Goal: Use online tool/utility: Utilize a website feature to perform a specific function

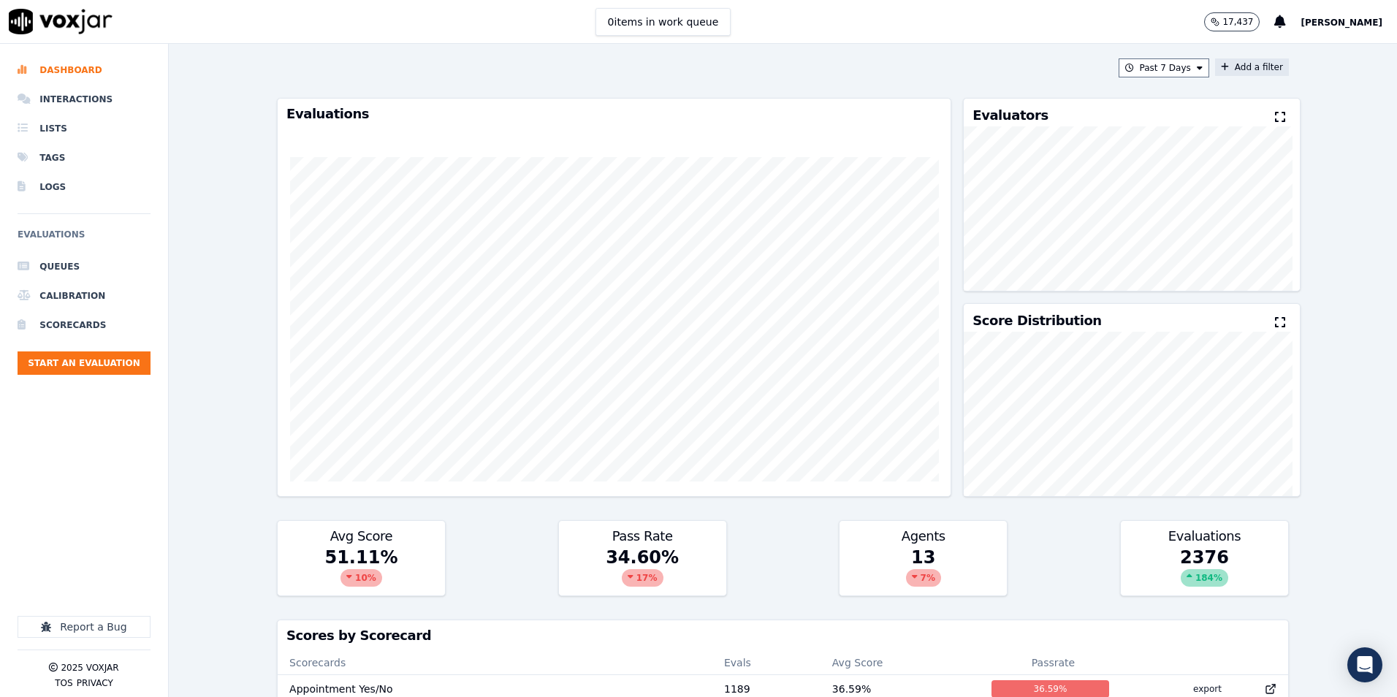
click at [1225, 65] on button "Add a filter" at bounding box center [1252, 67] width 74 height 18
click at [965, 138] on button "Fields" at bounding box center [964, 136] width 140 height 25
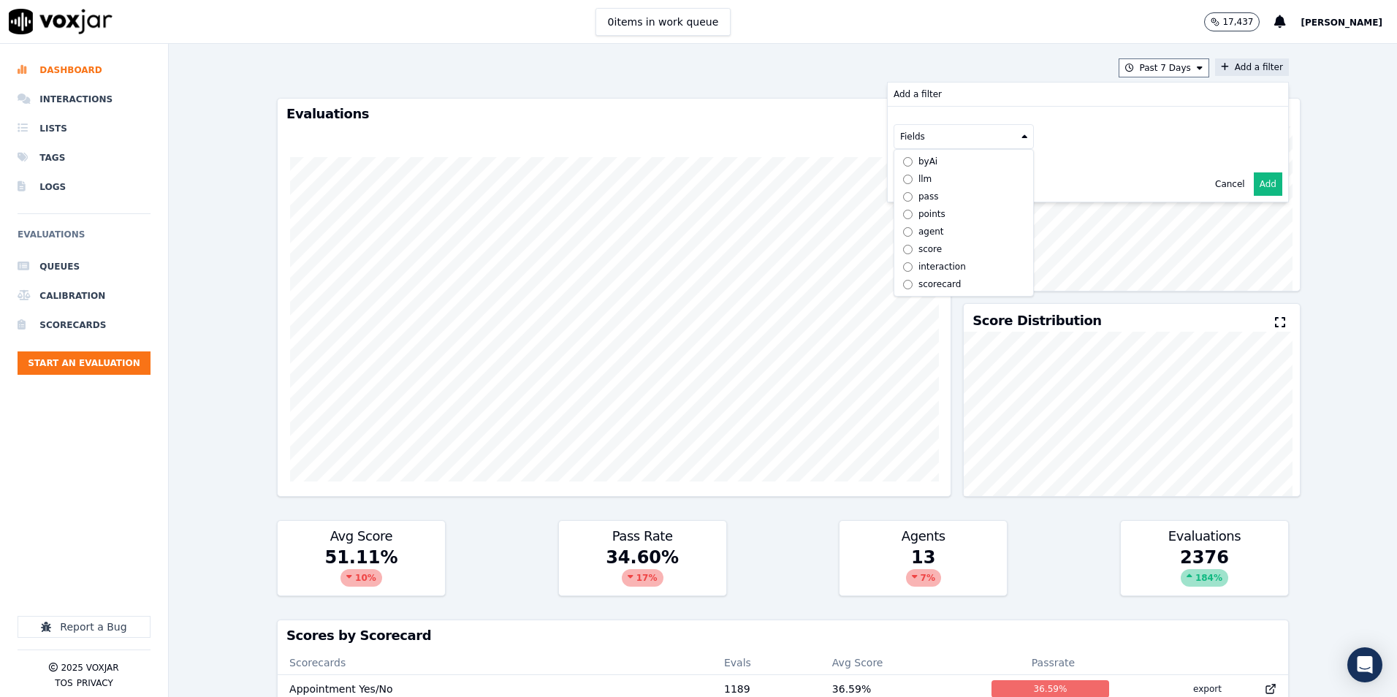
scroll to position [11, 0]
click at [919, 278] on div "scorecard" at bounding box center [940, 284] width 43 height 12
click at [1003, 171] on button "Fields" at bounding box center [981, 167] width 140 height 25
click at [915, 193] on label "title" at bounding box center [981, 192] width 133 height 18
click at [1086, 164] on button at bounding box center [1162, 166] width 210 height 22
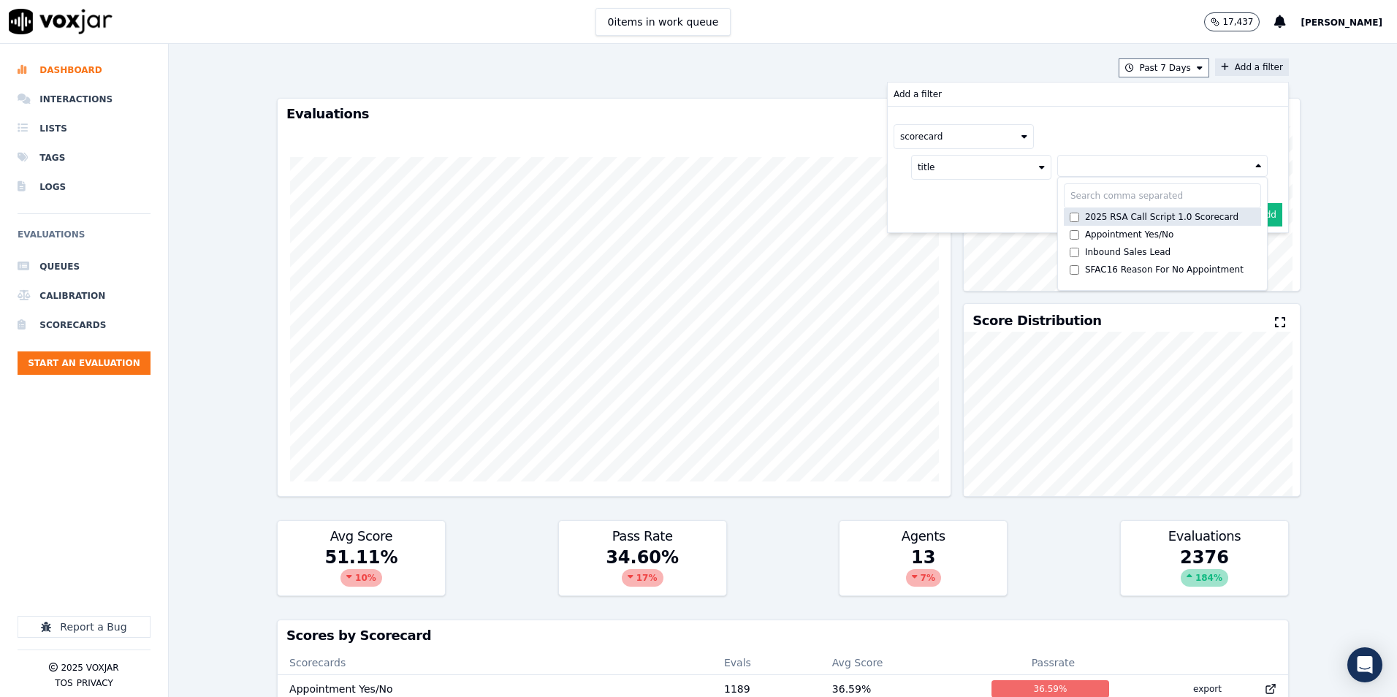
click at [1085, 219] on div "2025 RSA Call Script 1.0 Scorecard" at bounding box center [1161, 217] width 153 height 12
click at [1263, 213] on div "scorecard title 2025 RSA Call Script 1.0 ... 2025 RSA Call Script 1.0 Scorecard…" at bounding box center [1088, 170] width 400 height 126
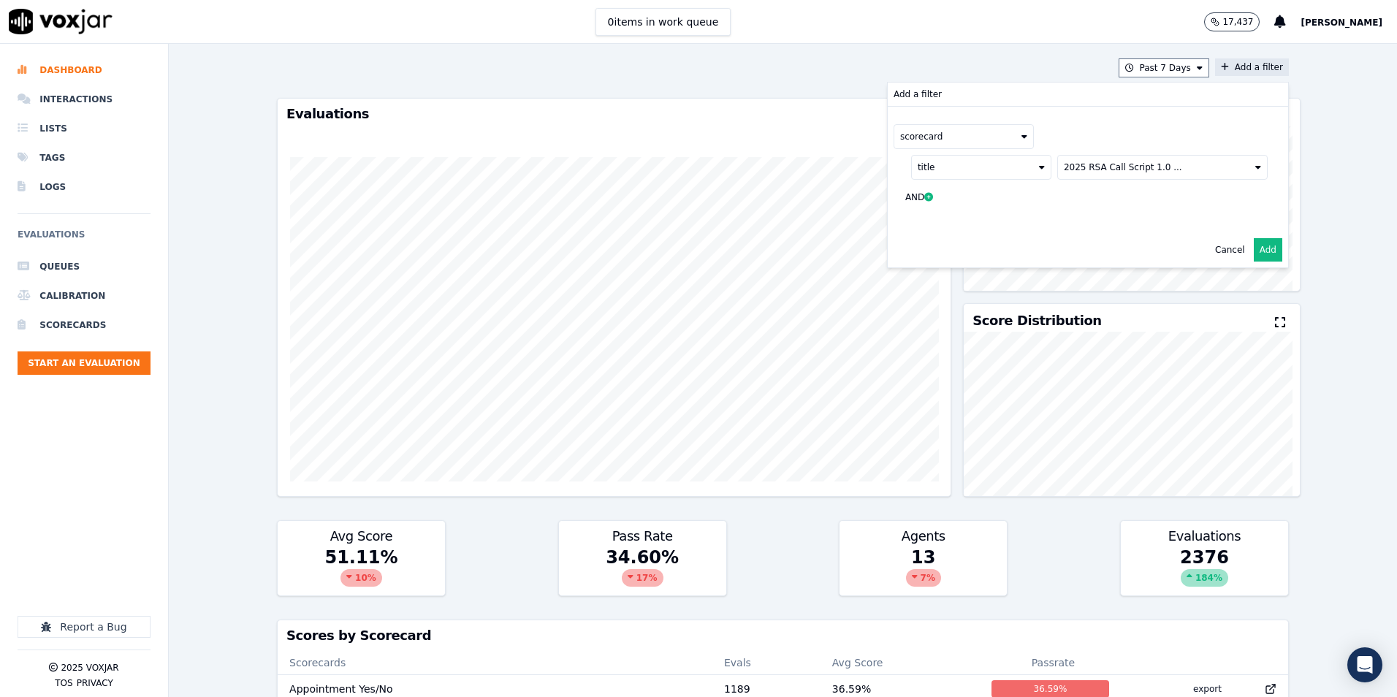
click at [1254, 248] on button "Add" at bounding box center [1268, 249] width 28 height 23
